Goal: Task Accomplishment & Management: Manage account settings

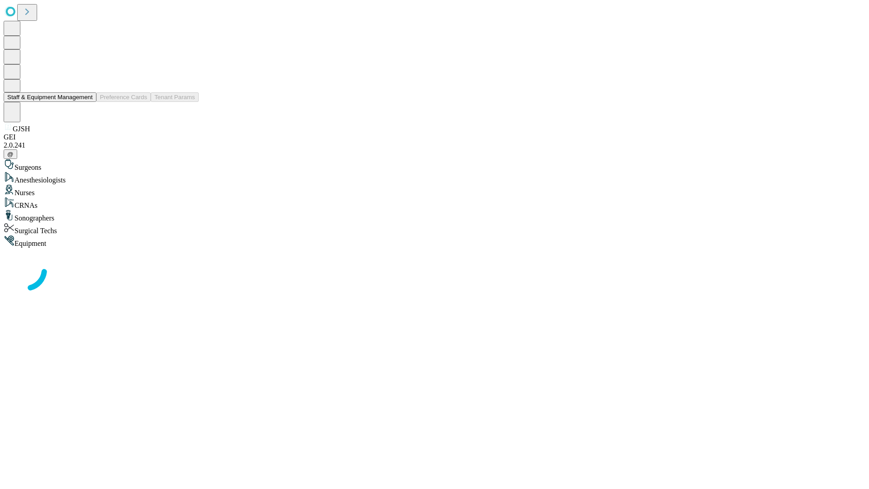
click at [86, 102] on button "Staff & Equipment Management" at bounding box center [50, 97] width 93 height 10
